Goal: Transaction & Acquisition: Book appointment/travel/reservation

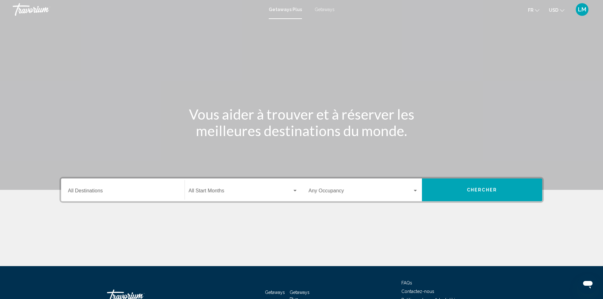
click at [116, 187] on div "Destination All Destinations" at bounding box center [123, 190] width 110 height 20
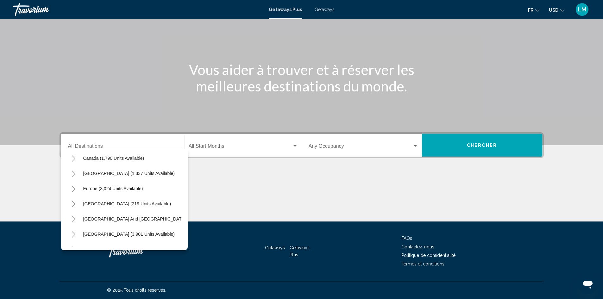
scroll to position [51, 0]
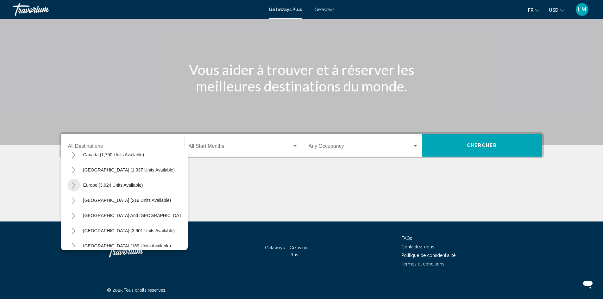
click at [74, 185] on icon "Toggle Europe (3,024 units available)" at bounding box center [73, 185] width 5 height 6
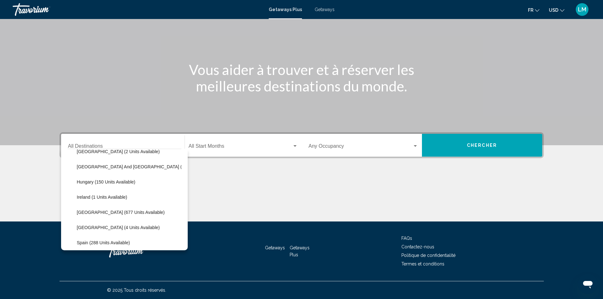
scroll to position [194, 0]
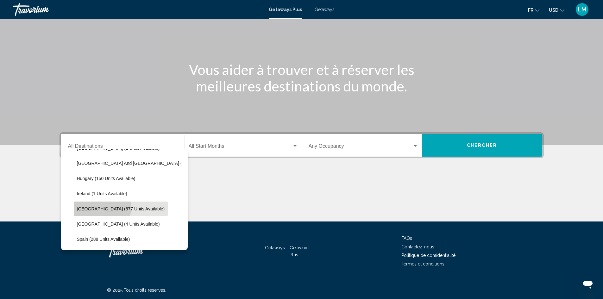
click at [99, 207] on span "Italy (677 units available)" at bounding box center [121, 208] width 88 height 5
type input "**********"
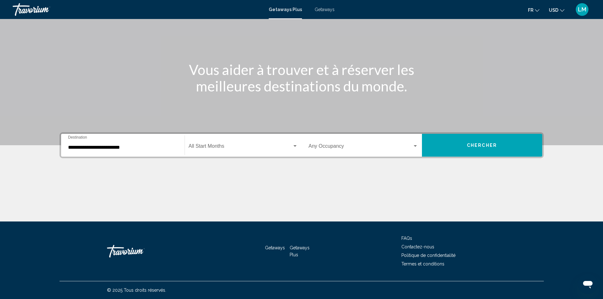
click at [208, 142] on div "Start Month All Start Months" at bounding box center [243, 145] width 109 height 20
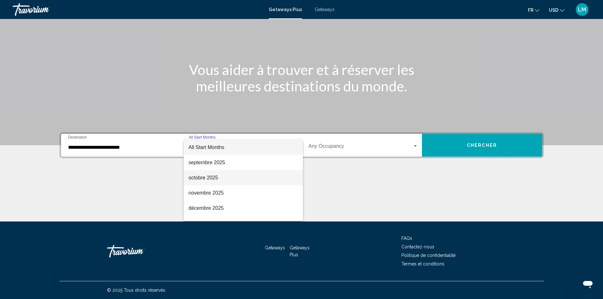
click at [203, 177] on span "octobre 2025" at bounding box center [243, 177] width 109 height 15
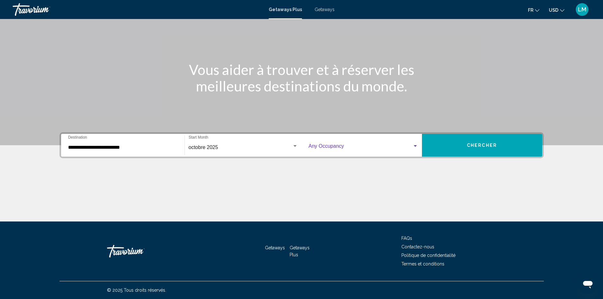
click at [341, 145] on span "Search widget" at bounding box center [361, 148] width 104 height 6
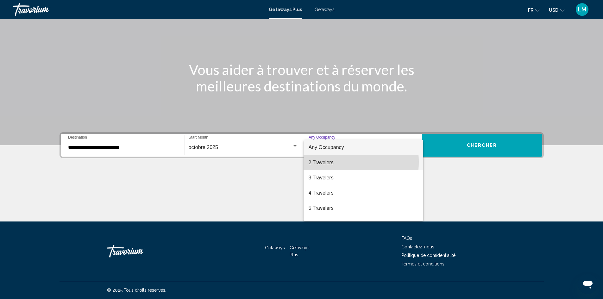
click at [333, 163] on span "2 Travelers" at bounding box center [364, 162] width 110 height 15
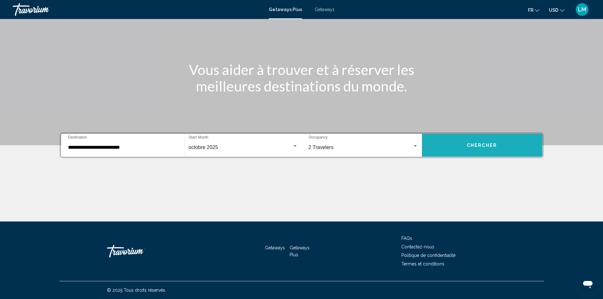
click at [481, 141] on button "Chercher" at bounding box center [482, 145] width 120 height 23
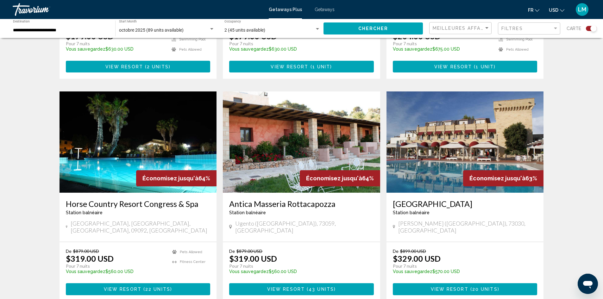
scroll to position [308, 0]
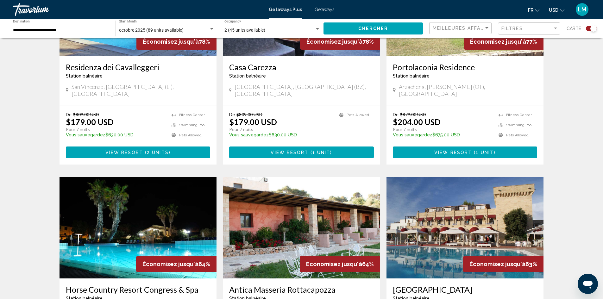
click at [326, 9] on span "Getaways" at bounding box center [325, 9] width 20 height 5
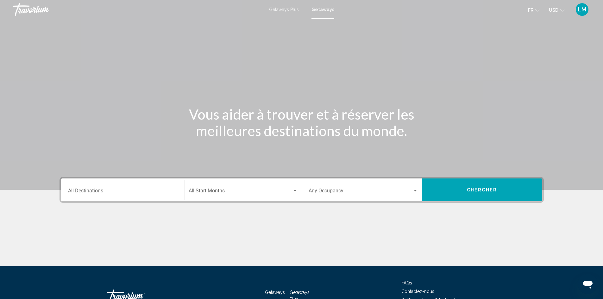
click at [108, 189] on div "Destination All Destinations" at bounding box center [123, 190] width 110 height 20
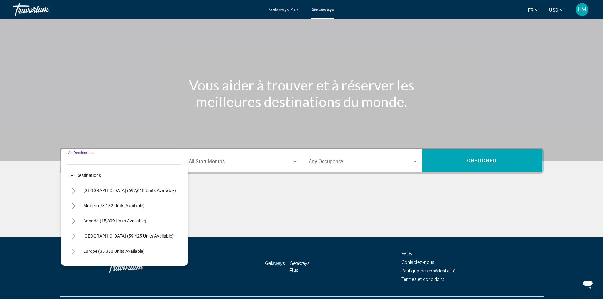
scroll to position [45, 0]
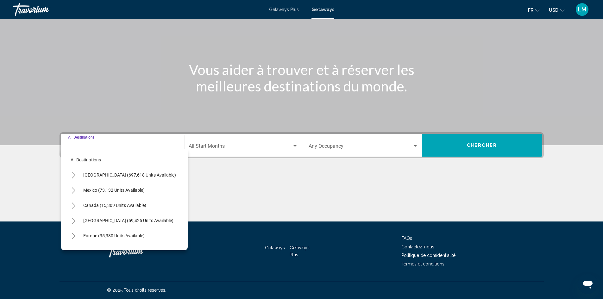
click at [69, 235] on button "Toggle Europe (35,380 units available)" at bounding box center [73, 235] width 13 height 13
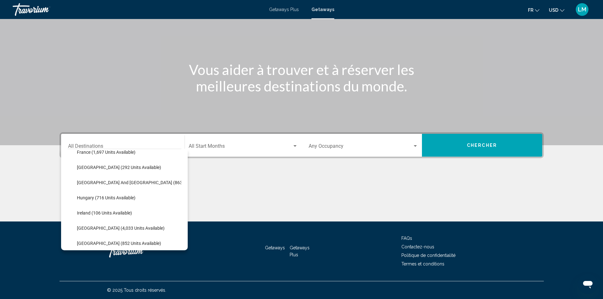
scroll to position [203, 0]
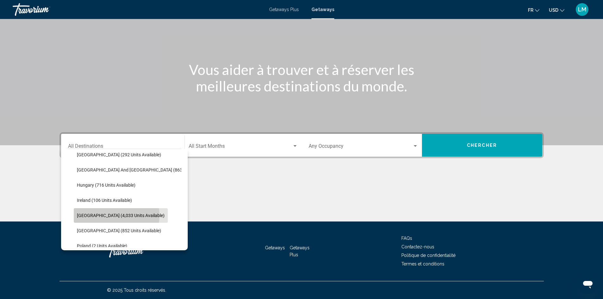
click at [116, 215] on span "Italy (4,033 units available)" at bounding box center [121, 215] width 88 height 5
type input "**********"
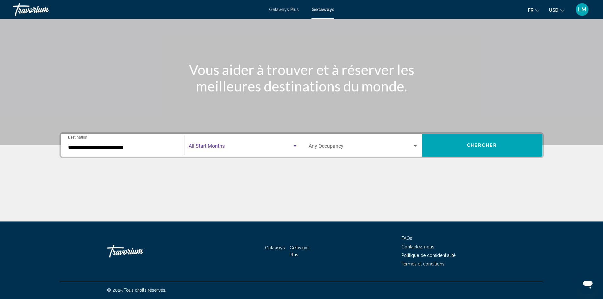
click at [223, 146] on span "Search widget" at bounding box center [240, 148] width 103 height 6
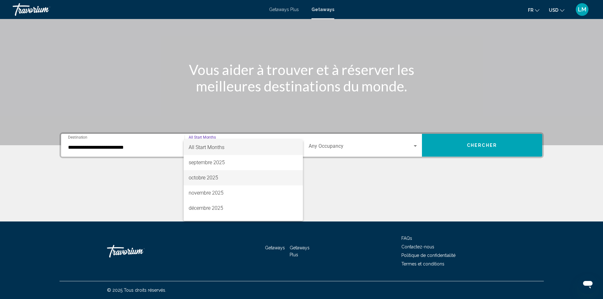
click at [209, 177] on span "octobre 2025" at bounding box center [243, 177] width 109 height 15
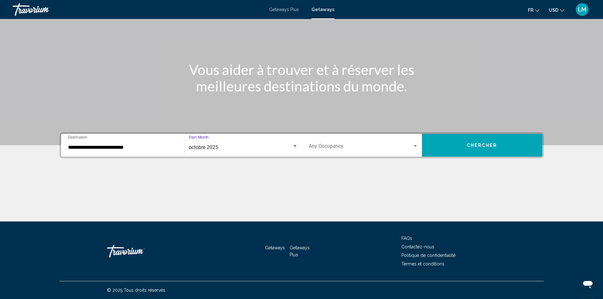
click at [331, 145] on span "Search widget" at bounding box center [361, 148] width 104 height 6
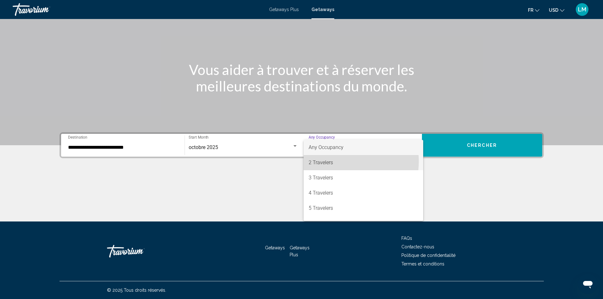
click at [332, 162] on span "2 Travelers" at bounding box center [364, 162] width 110 height 15
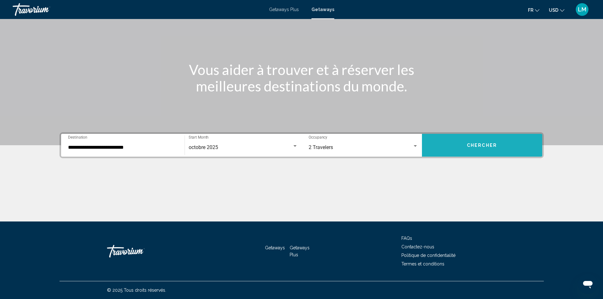
click at [461, 142] on button "Chercher" at bounding box center [482, 145] width 120 height 23
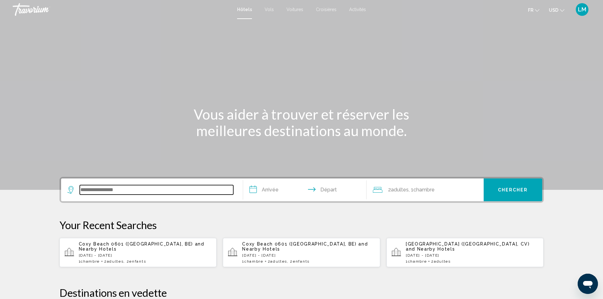
click at [113, 189] on input "Search widget" at bounding box center [156, 189] width 153 height 9
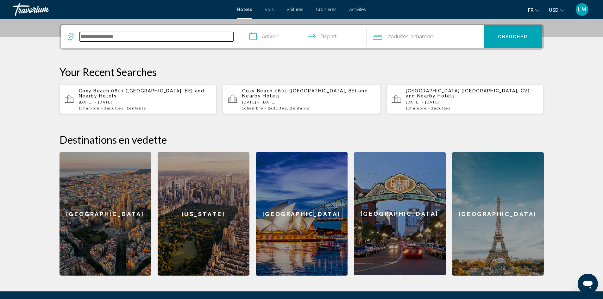
scroll to position [156, 0]
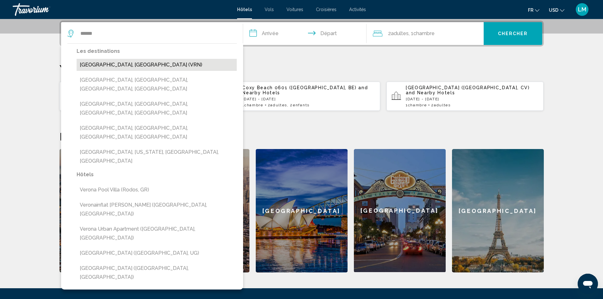
click at [112, 64] on button "[GEOGRAPHIC_DATA], [GEOGRAPHIC_DATA] (VRN)" at bounding box center [157, 65] width 160 height 12
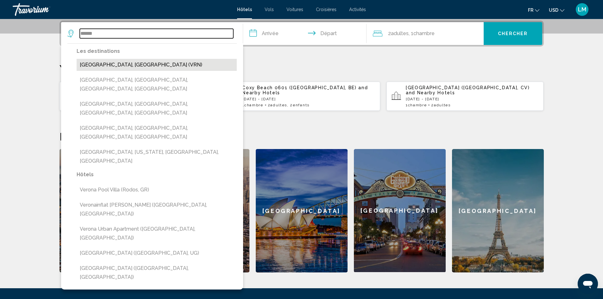
type input "**********"
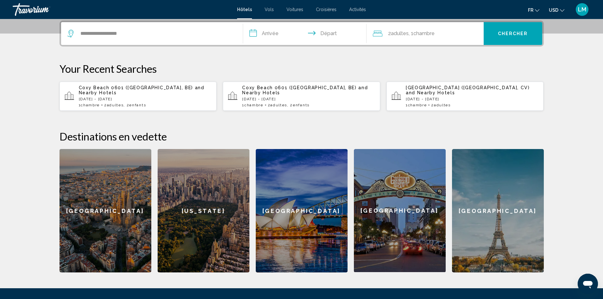
click at [273, 33] on input "**********" at bounding box center [306, 34] width 126 height 25
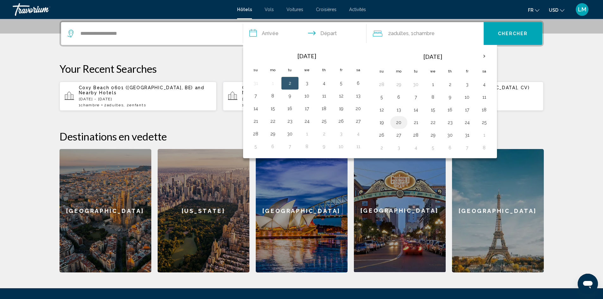
click at [399, 124] on button "20" at bounding box center [399, 122] width 10 height 9
click at [430, 121] on button "22" at bounding box center [433, 122] width 10 height 9
type input "**********"
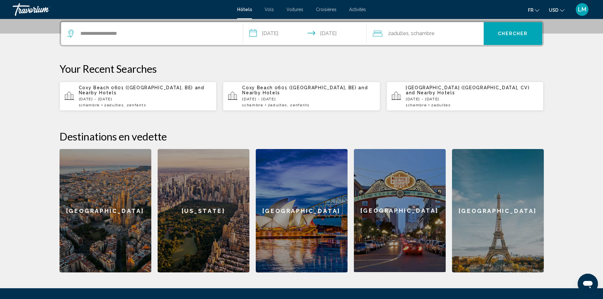
click at [511, 28] on button "Chercher" at bounding box center [513, 33] width 59 height 23
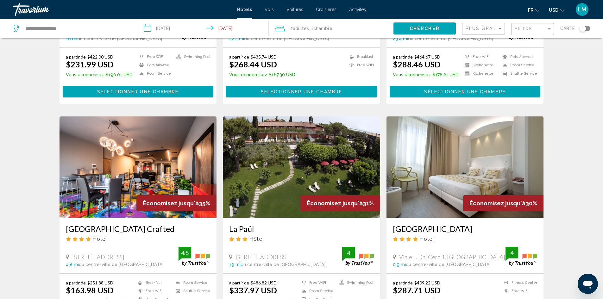
scroll to position [190, 0]
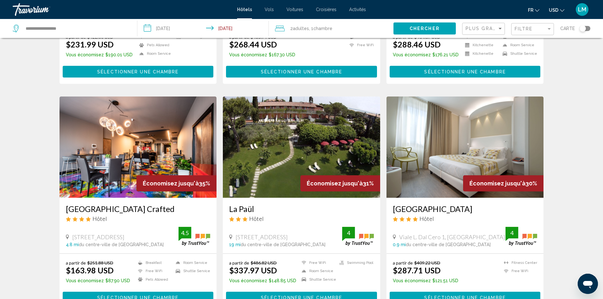
click at [185, 142] on img "Main content" at bounding box center [137, 147] width 157 height 101
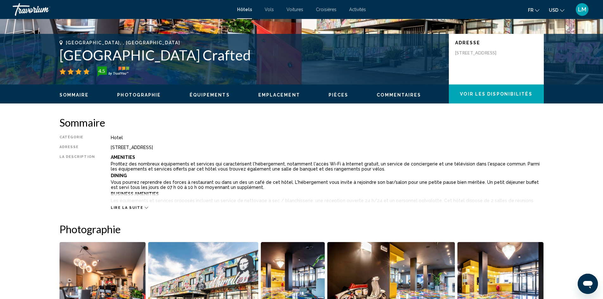
scroll to position [127, 0]
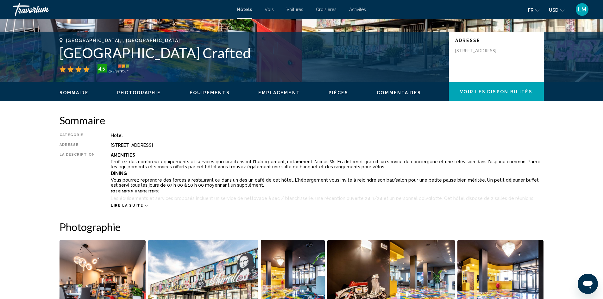
click at [135, 205] on span "Lire la suite" at bounding box center [127, 205] width 32 height 4
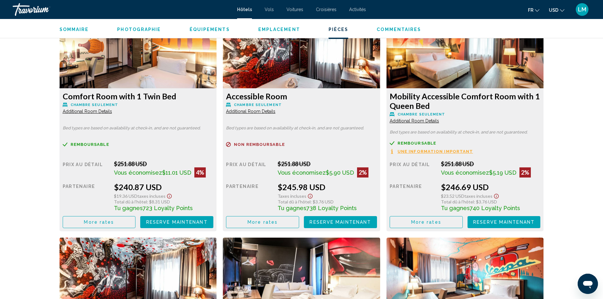
scroll to position [1332, 0]
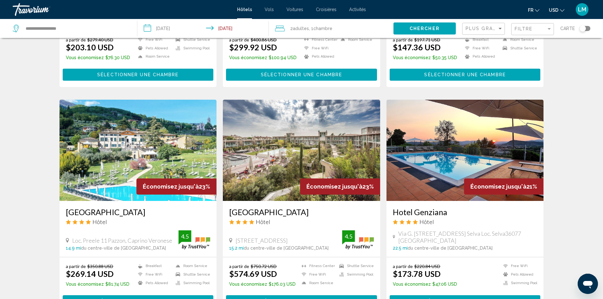
scroll to position [665, 0]
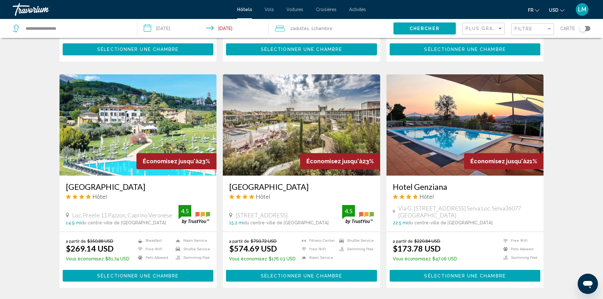
click at [457, 143] on img "Main content" at bounding box center [464, 124] width 157 height 101
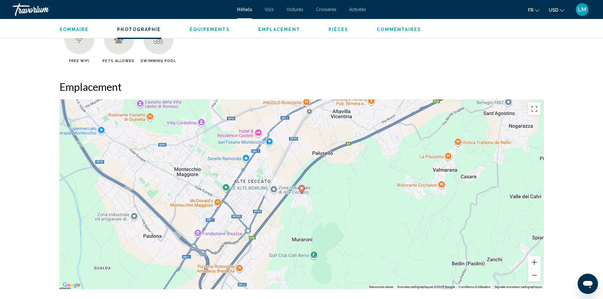
scroll to position [570, 0]
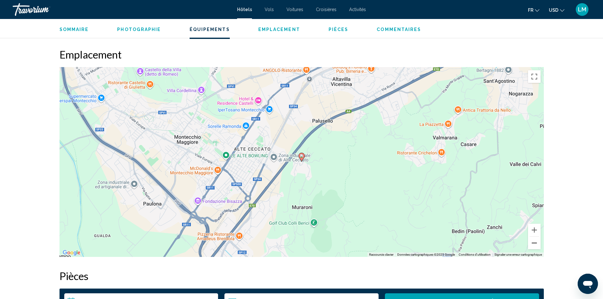
click at [535, 244] on button "Zoom arrière" at bounding box center [534, 243] width 13 height 13
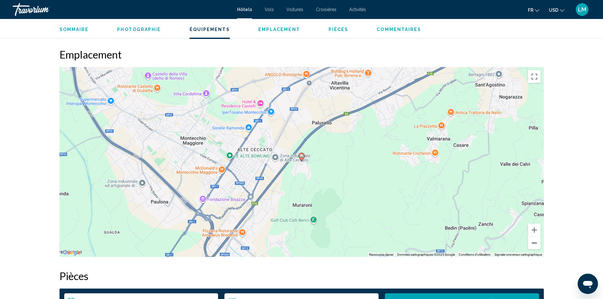
click at [535, 244] on button "Zoom arrière" at bounding box center [534, 243] width 13 height 13
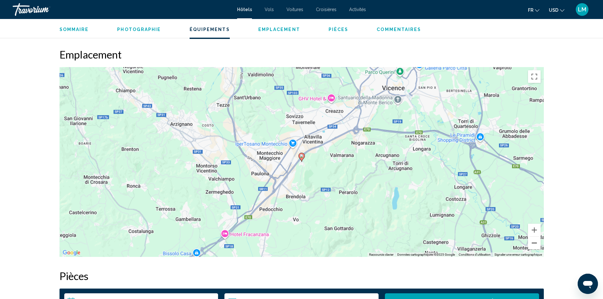
click at [535, 244] on button "Zoom arrière" at bounding box center [534, 243] width 13 height 13
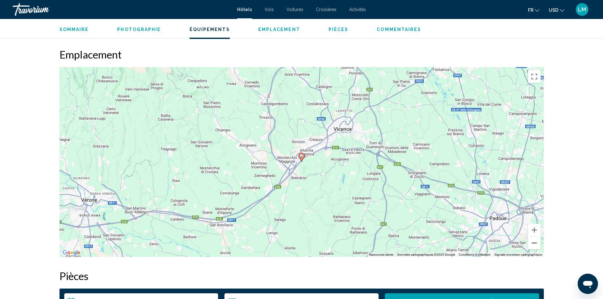
click at [532, 243] on button "Zoom arrière" at bounding box center [534, 243] width 13 height 13
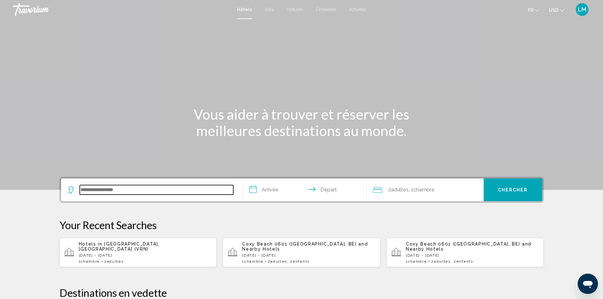
click at [140, 192] on input "Search widget" at bounding box center [156, 189] width 153 height 9
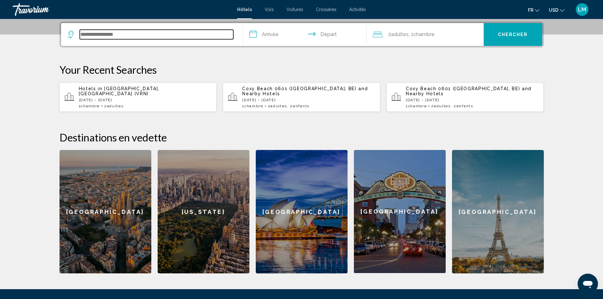
scroll to position [156, 0]
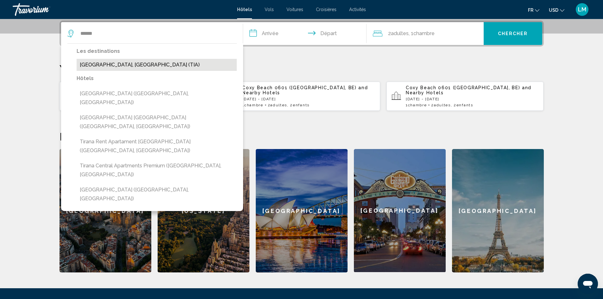
click at [115, 62] on button "[GEOGRAPHIC_DATA], [GEOGRAPHIC_DATA] (TIA)" at bounding box center [157, 65] width 160 height 12
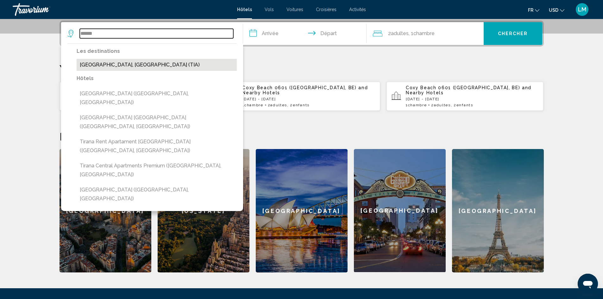
type input "**********"
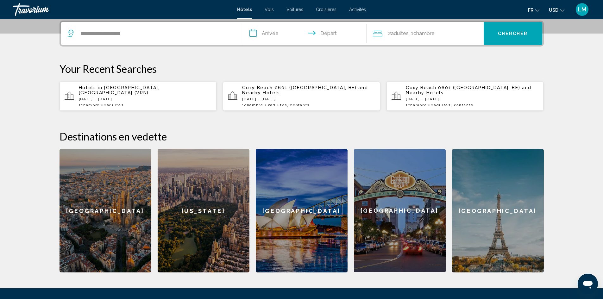
click at [282, 33] on input "**********" at bounding box center [306, 34] width 126 height 25
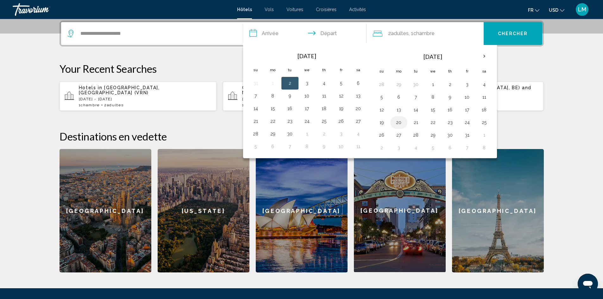
click at [401, 122] on button "20" at bounding box center [399, 122] width 10 height 9
click at [450, 121] on button "23" at bounding box center [450, 122] width 10 height 9
type input "**********"
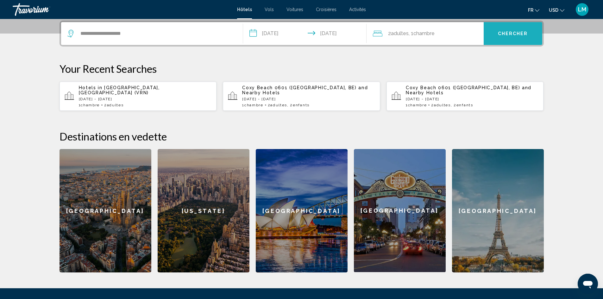
click at [515, 34] on span "Chercher" at bounding box center [513, 33] width 30 height 5
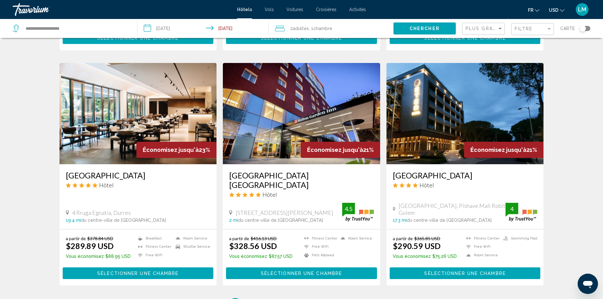
scroll to position [665, 0]
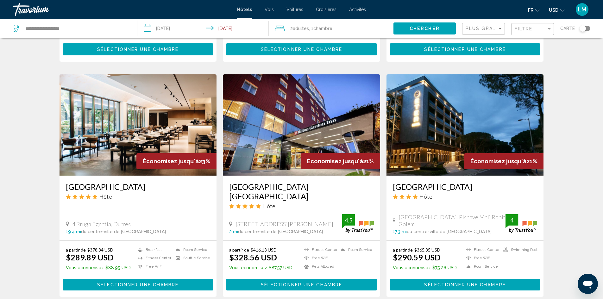
click at [177, 132] on img "Main content" at bounding box center [137, 124] width 157 height 101
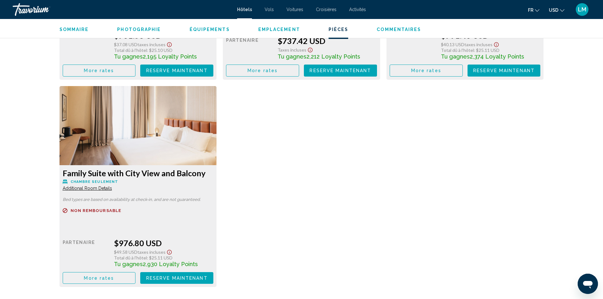
scroll to position [2310, 0]
